Goal: Information Seeking & Learning: Check status

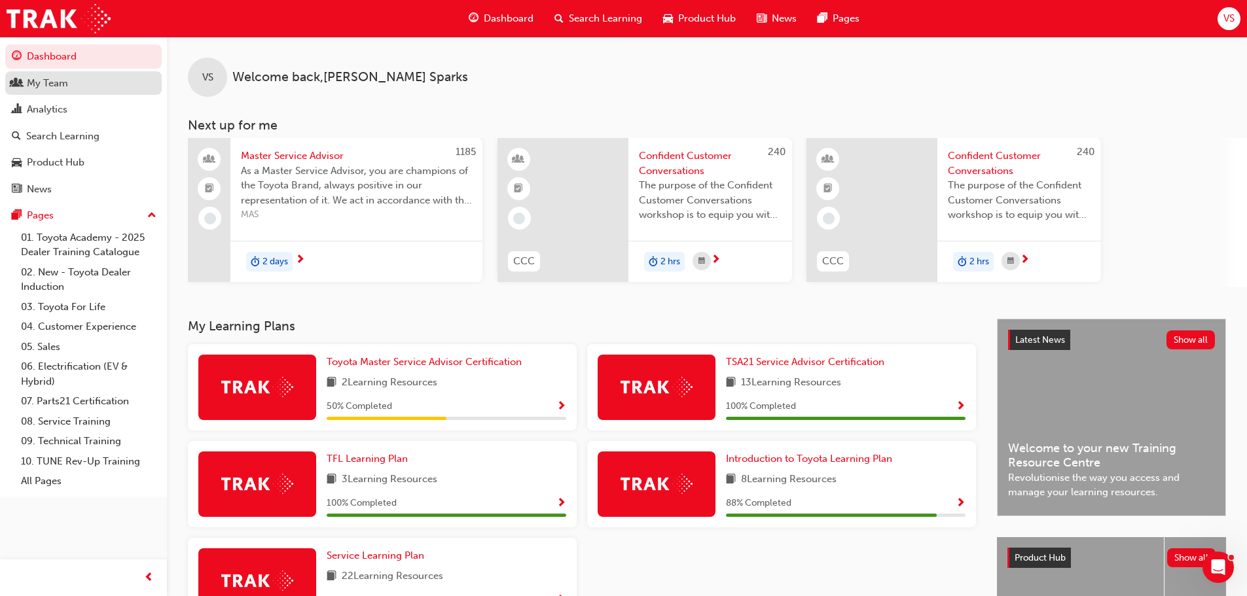
click at [78, 79] on div "My Team" at bounding box center [83, 83] width 143 height 16
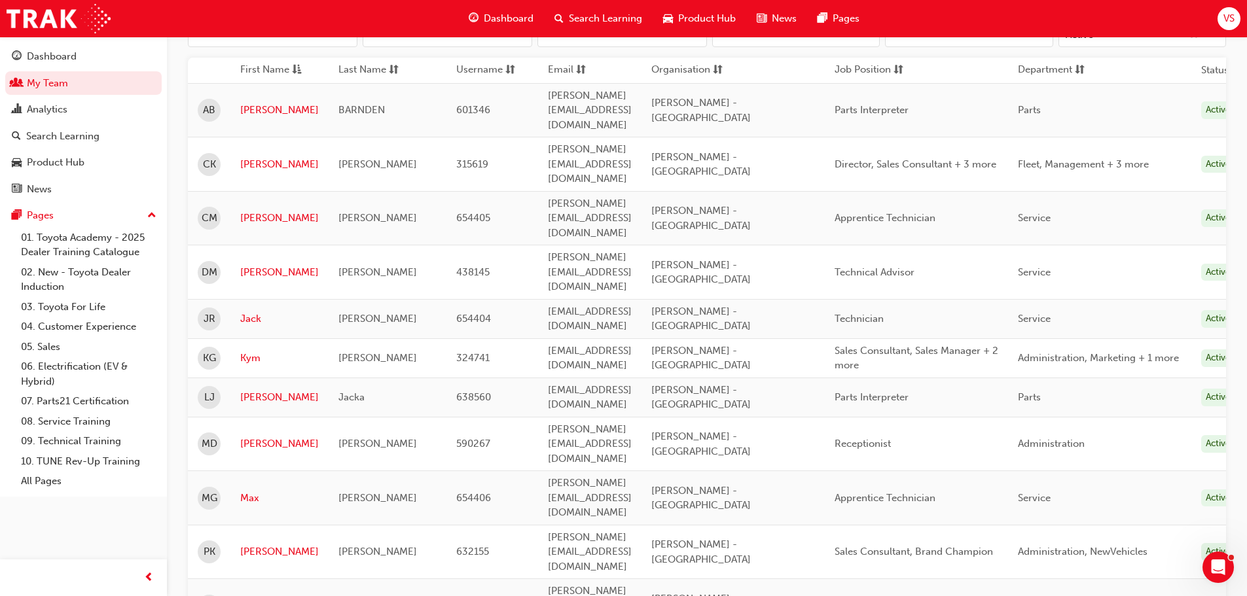
scroll to position [196, 0]
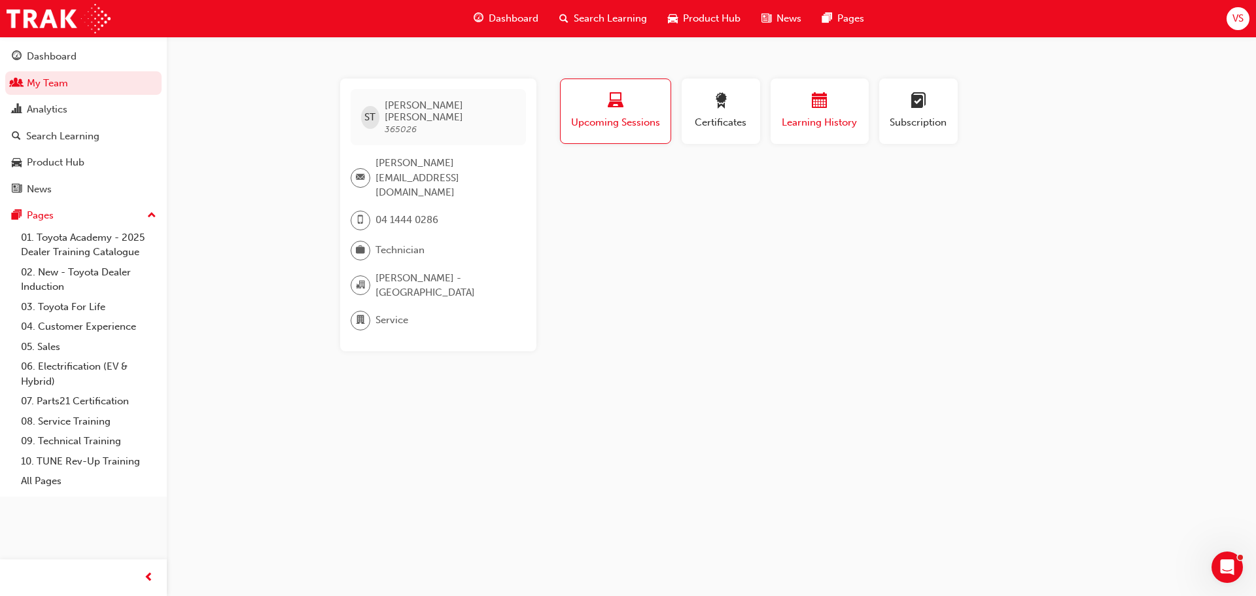
click at [787, 99] on div "button" at bounding box center [820, 103] width 79 height 20
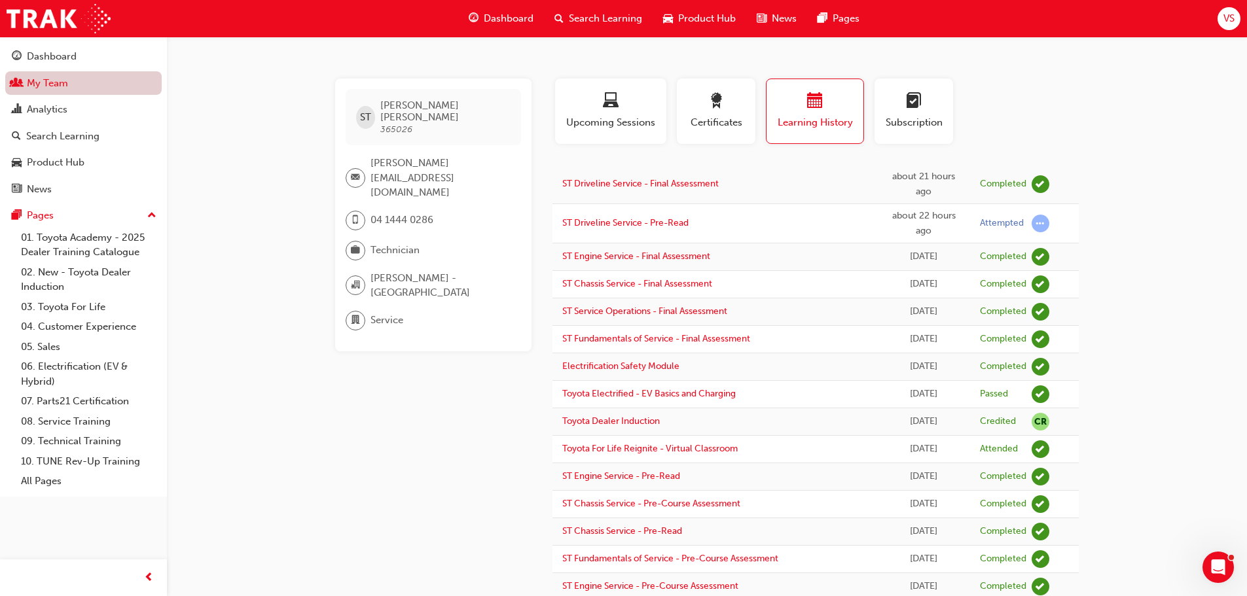
click at [79, 84] on link "My Team" at bounding box center [83, 83] width 156 height 24
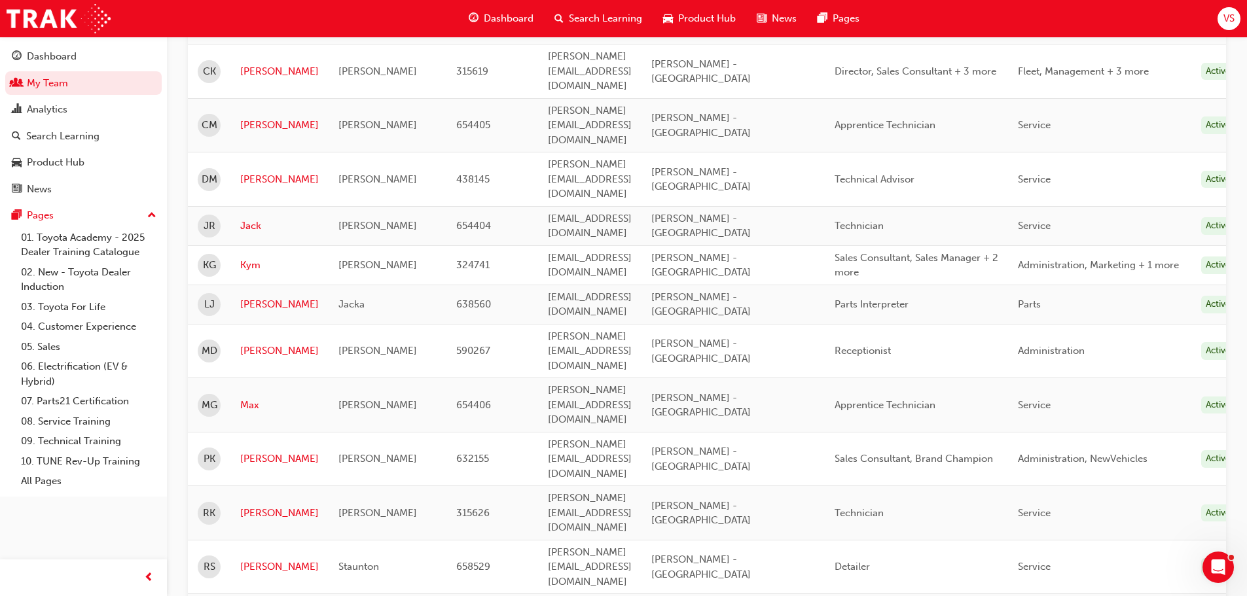
scroll to position [262, 0]
click at [253, 218] on link "Jack" at bounding box center [279, 225] width 79 height 15
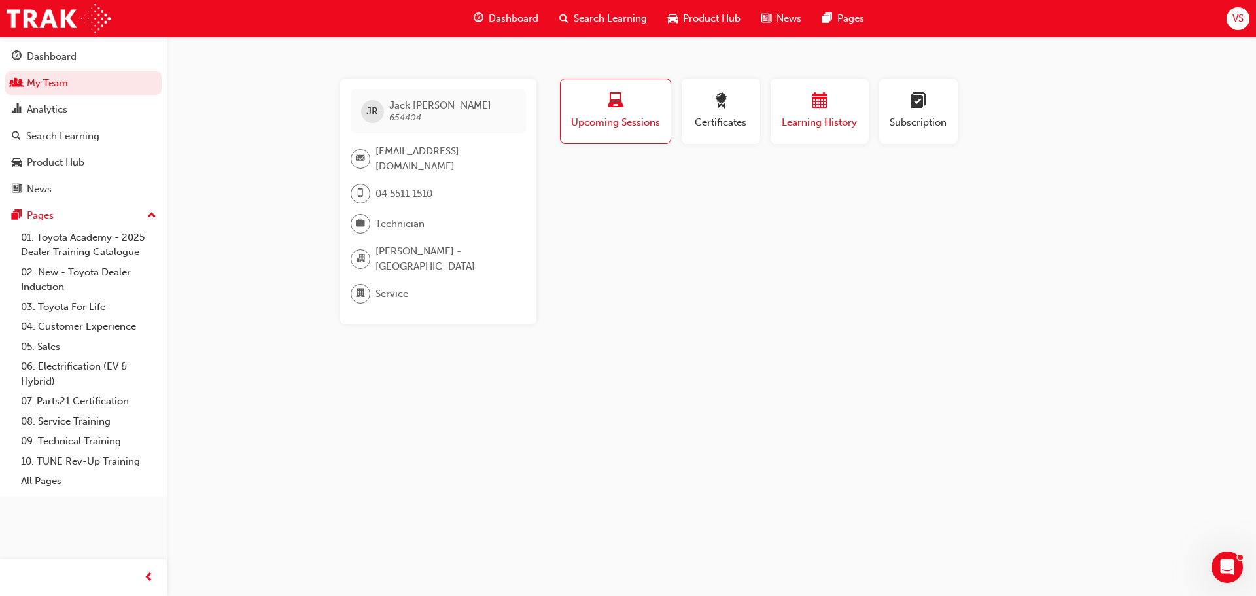
click at [804, 125] on span "Learning History" at bounding box center [820, 122] width 79 height 15
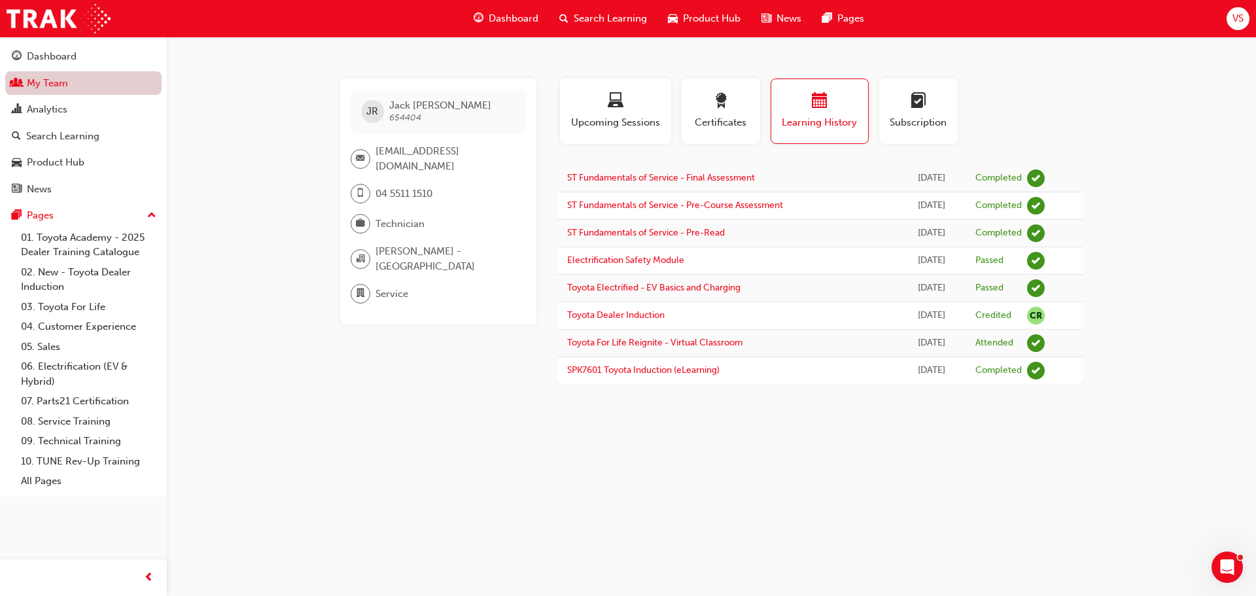
click at [48, 86] on link "My Team" at bounding box center [83, 83] width 156 height 24
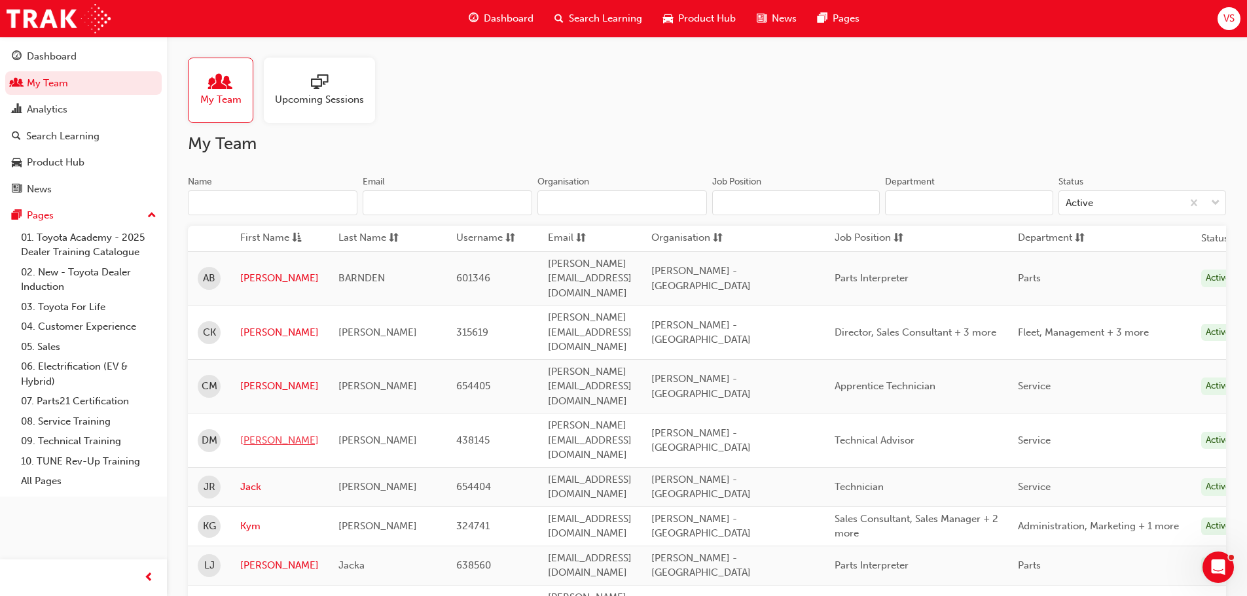
click at [260, 433] on link "[PERSON_NAME]" at bounding box center [279, 440] width 79 height 15
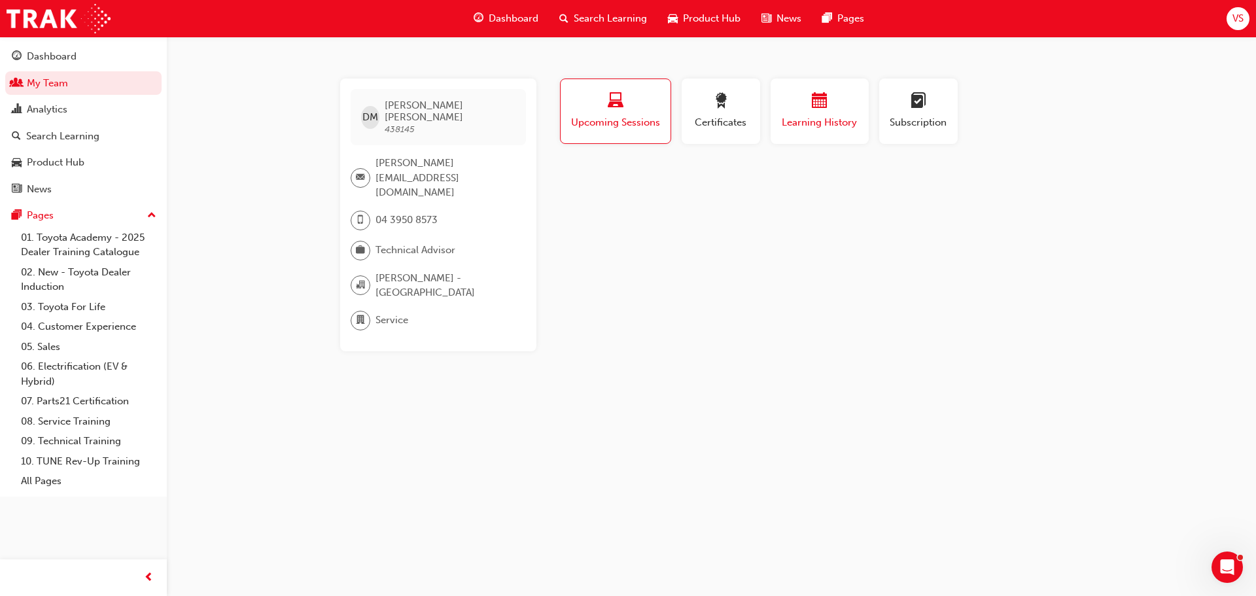
click at [787, 137] on button "Learning History" at bounding box center [820, 111] width 98 height 65
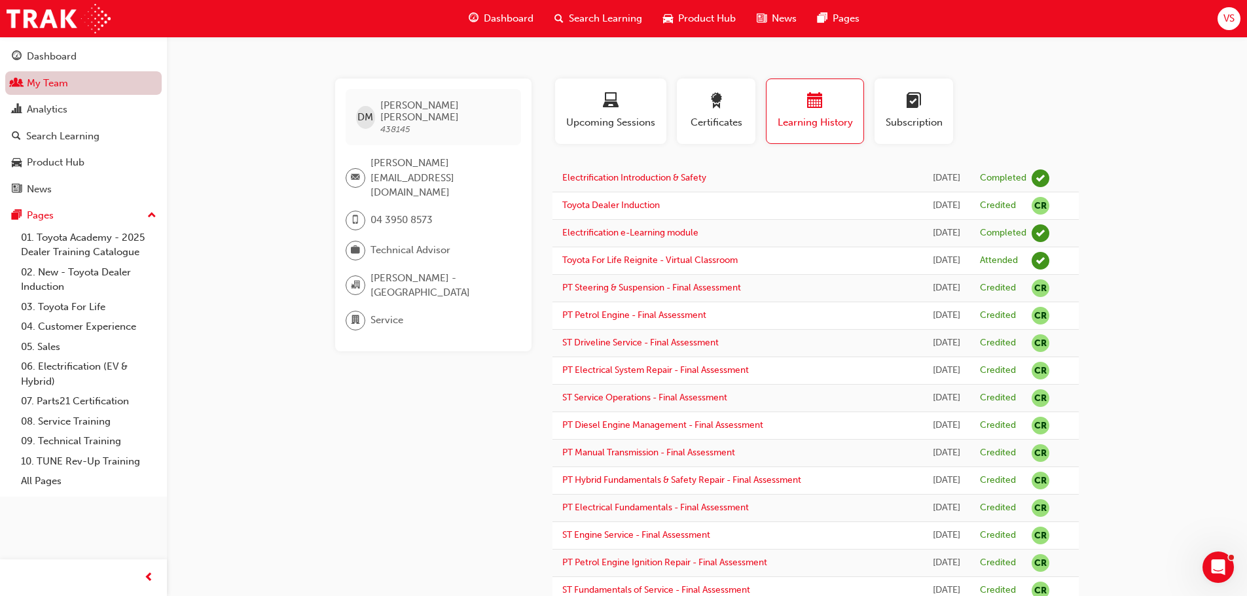
click at [69, 80] on link "My Team" at bounding box center [83, 83] width 156 height 24
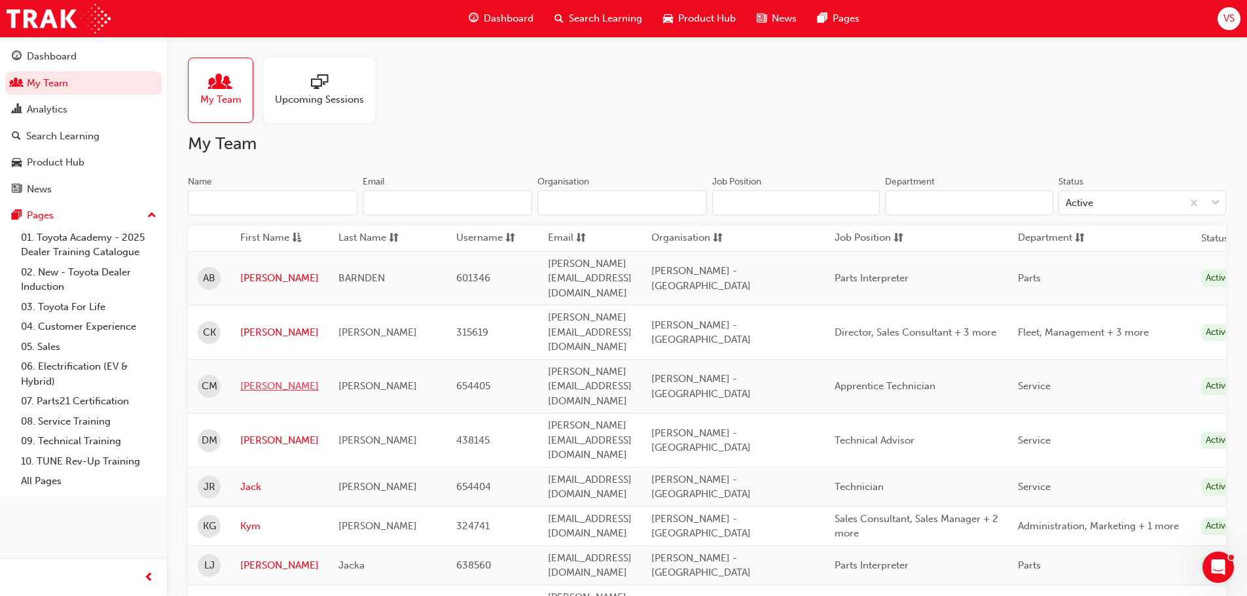
click at [258, 379] on link "[PERSON_NAME]" at bounding box center [279, 386] width 79 height 15
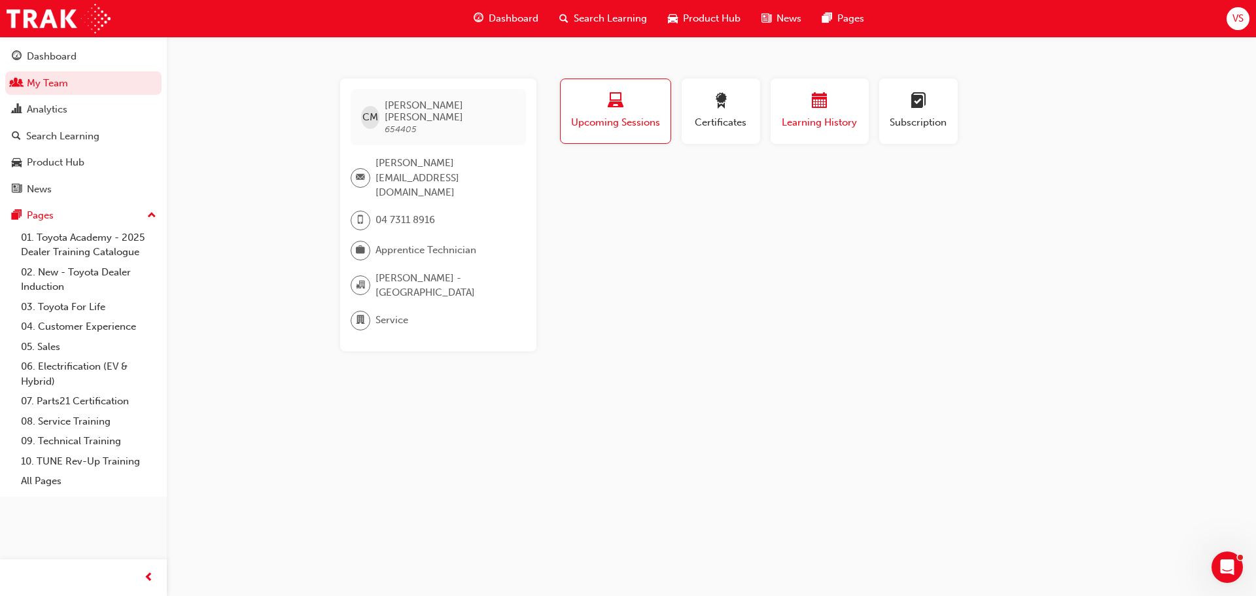
click at [834, 133] on button "Learning History" at bounding box center [820, 111] width 98 height 65
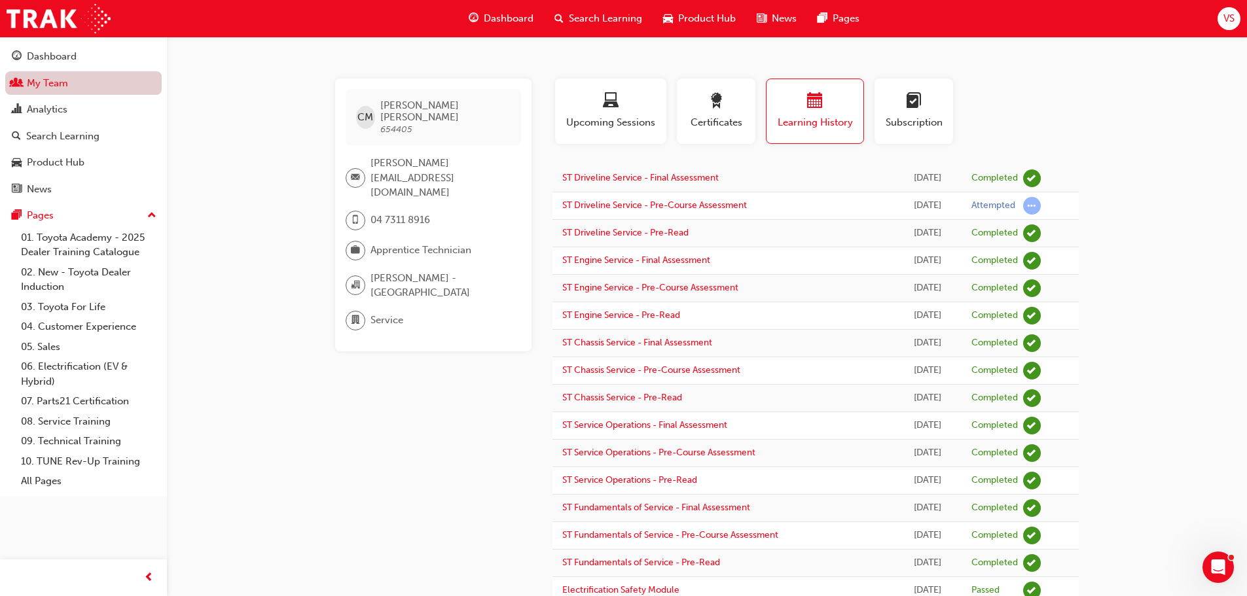
click at [43, 83] on link "My Team" at bounding box center [83, 83] width 156 height 24
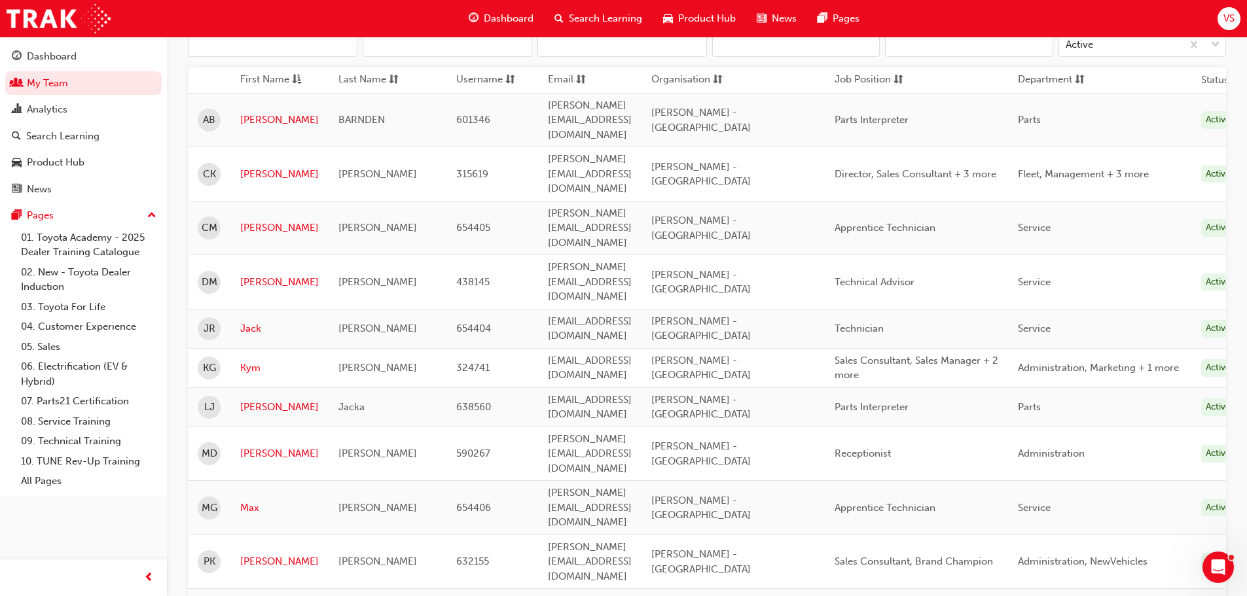
scroll to position [196, 0]
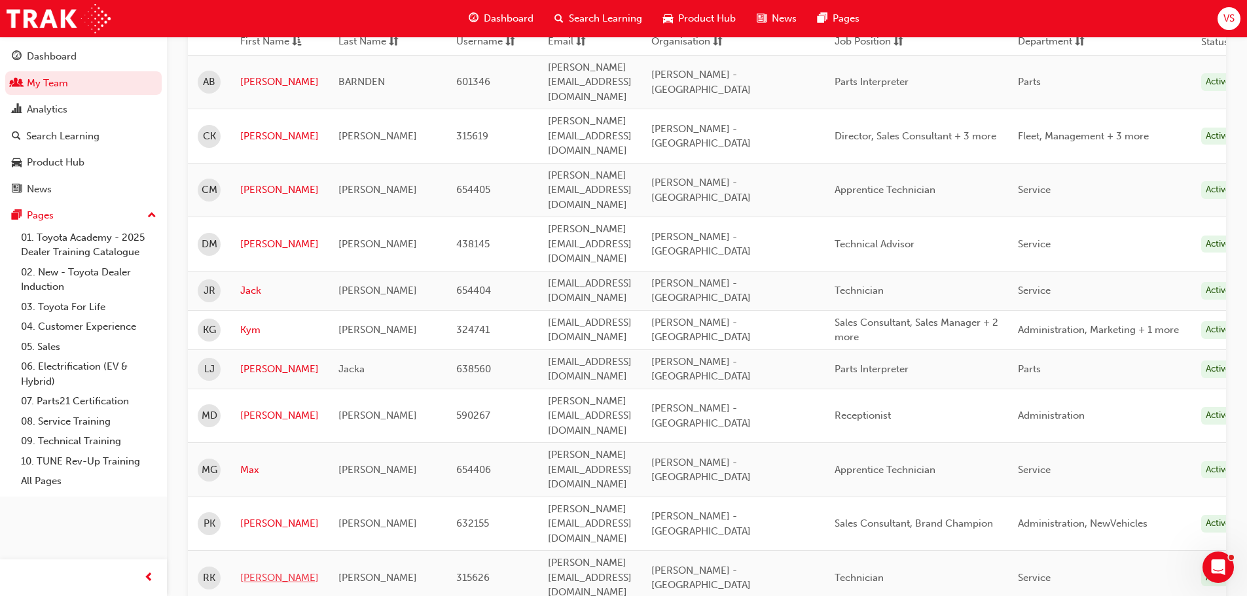
click at [246, 571] on link "[PERSON_NAME]" at bounding box center [279, 578] width 79 height 15
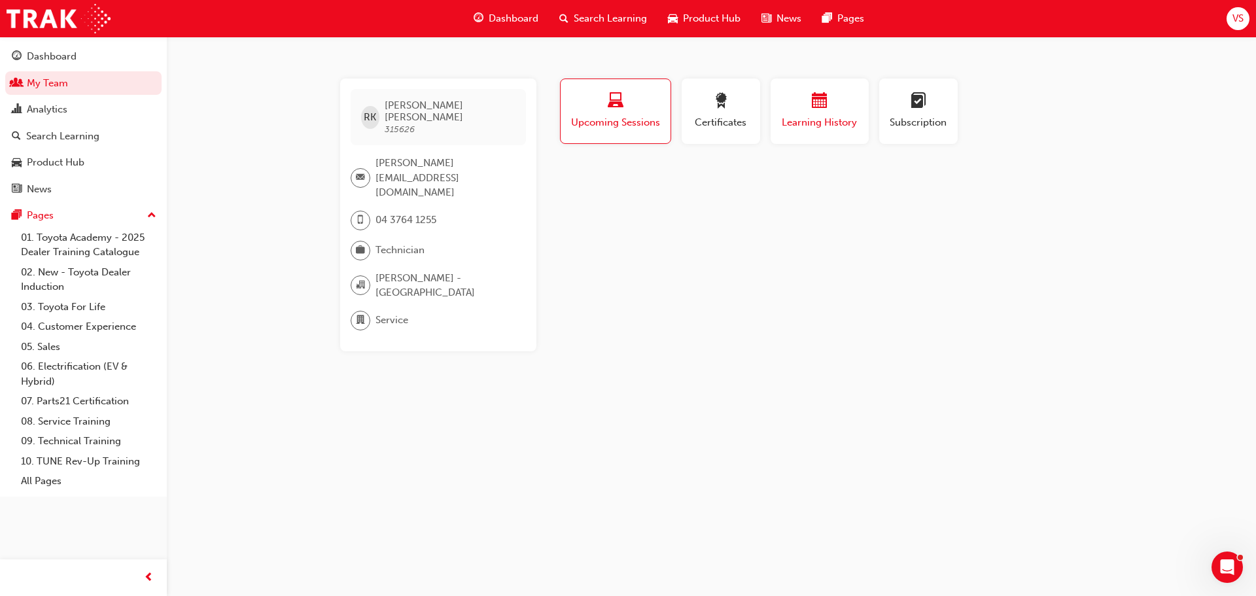
click at [802, 133] on button "Learning History" at bounding box center [820, 111] width 98 height 65
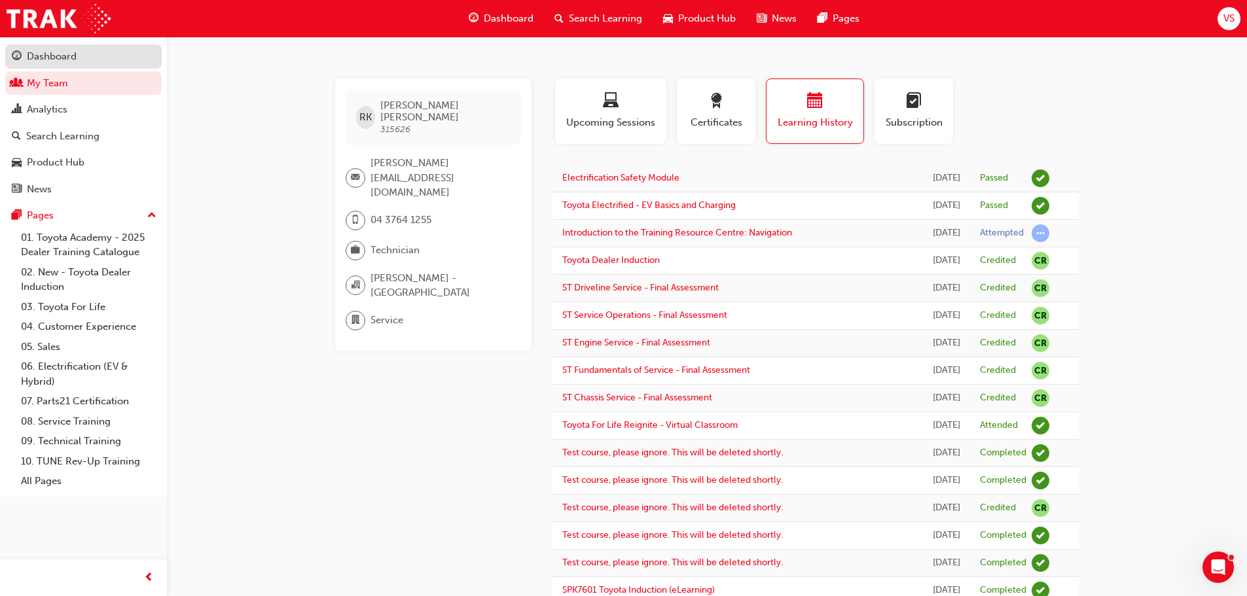
click at [68, 46] on link "Dashboard" at bounding box center [83, 56] width 156 height 24
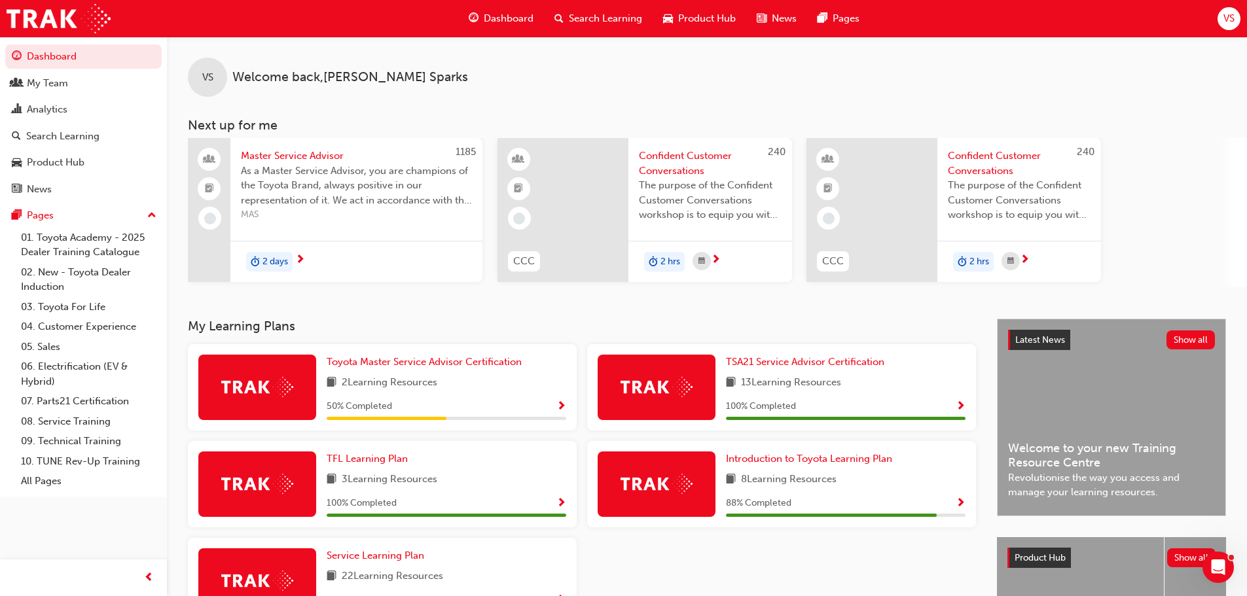
click at [1226, 20] on span "VS" at bounding box center [1228, 18] width 11 height 15
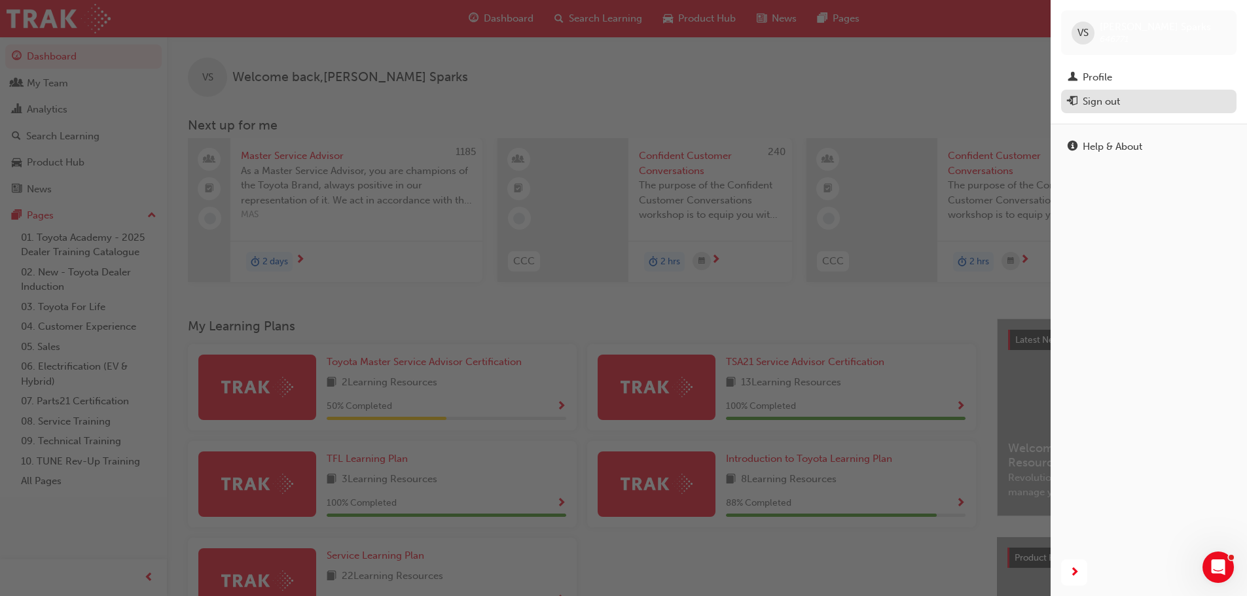
click at [1128, 99] on div "Sign out" at bounding box center [1148, 102] width 162 height 16
